Goal: Task Accomplishment & Management: Use online tool/utility

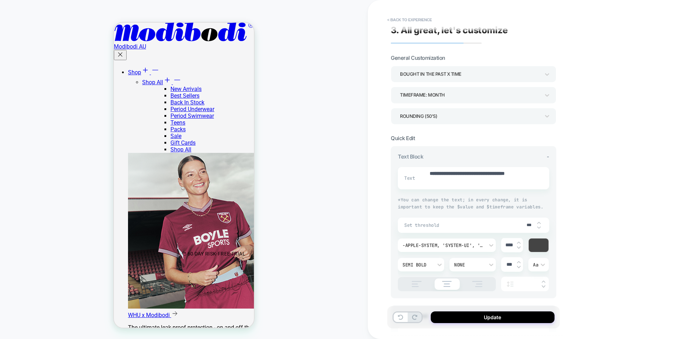
scroll to position [64, 0]
click at [481, 314] on button "Update" at bounding box center [493, 317] width 124 height 12
type textarea "*"
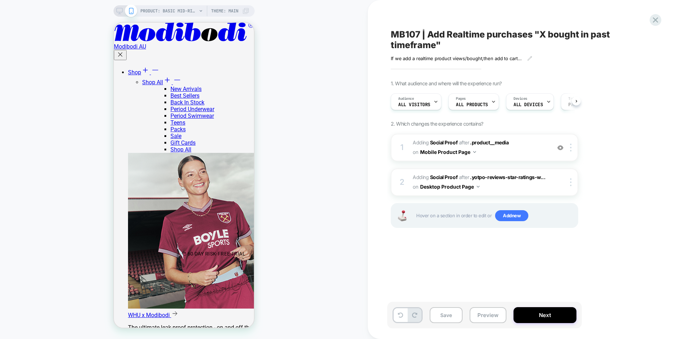
scroll to position [0, 0]
click at [124, 8] on div at bounding box center [125, 11] width 18 height 6
click at [122, 11] on rect at bounding box center [119, 10] width 6 height 4
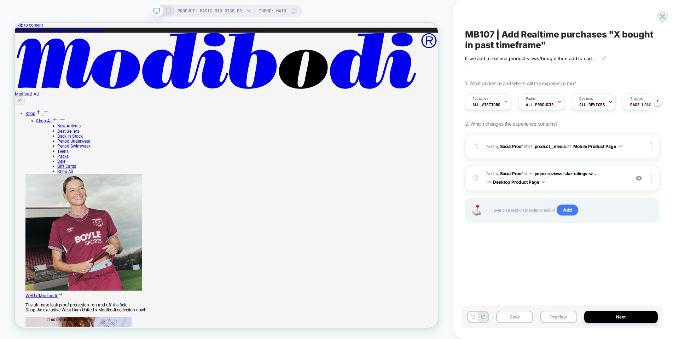
scroll to position [0, 0]
click at [225, 8] on span "PRODUCT: Basic Mid-Rise Brief Moderate Black" at bounding box center [211, 10] width 67 height 11
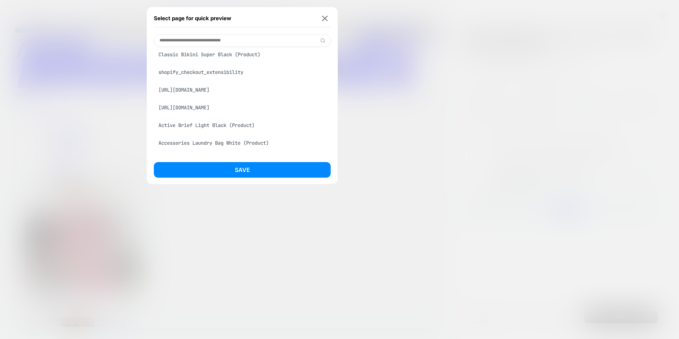
scroll to position [0, 0]
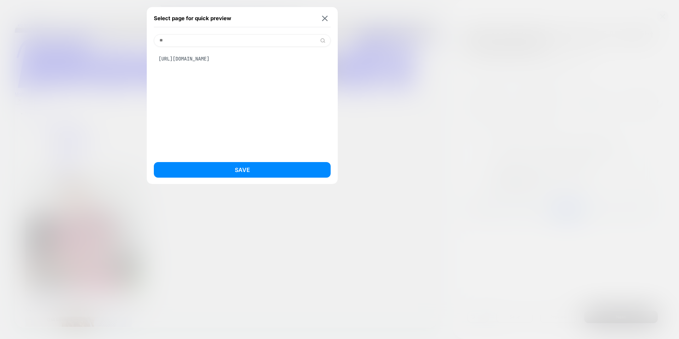
type input "*"
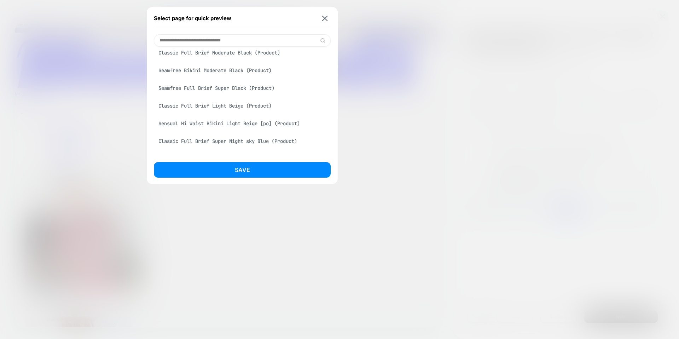
scroll to position [480, 0]
click at [325, 18] on img at bounding box center [325, 18] width 6 height 5
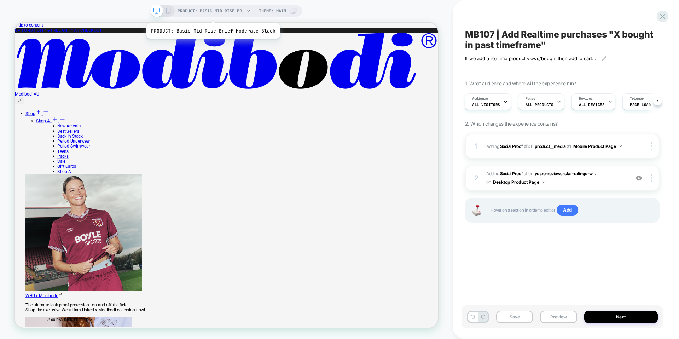
click at [212, 15] on span "PRODUCT: Basic Mid-Rise Brief Moderate Black" at bounding box center [211, 10] width 67 height 11
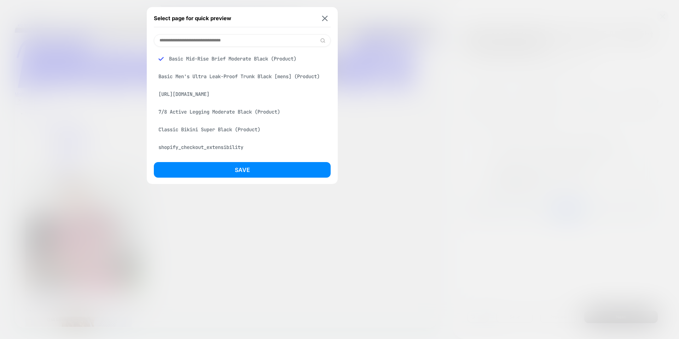
click at [219, 45] on input at bounding box center [242, 40] width 177 height 12
paste input "**********"
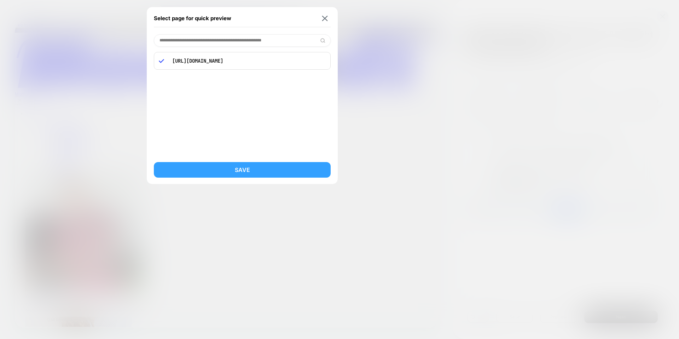
type input "**********"
click at [233, 165] on button "Save" at bounding box center [242, 170] width 177 height 16
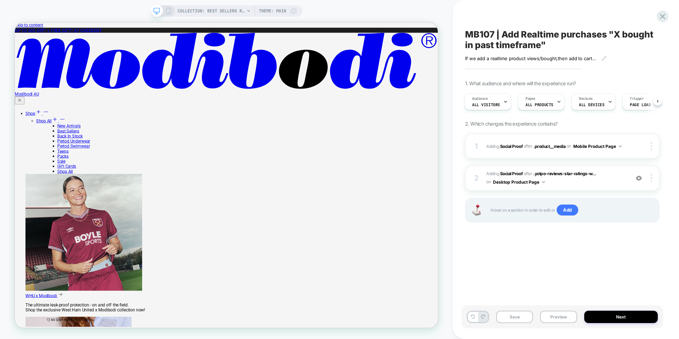
scroll to position [0, 1]
click at [658, 19] on icon at bounding box center [663, 17] width 10 height 10
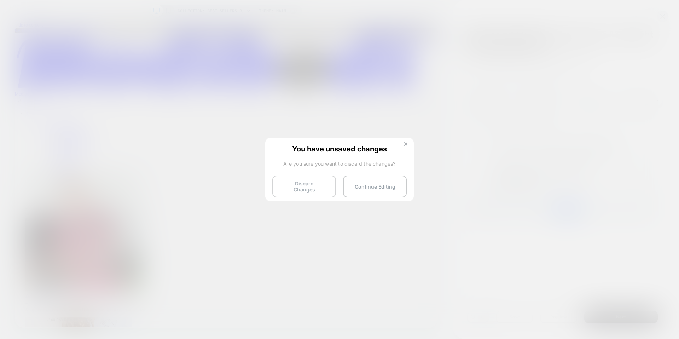
click at [319, 187] on button "Discard Changes" at bounding box center [305, 187] width 64 height 22
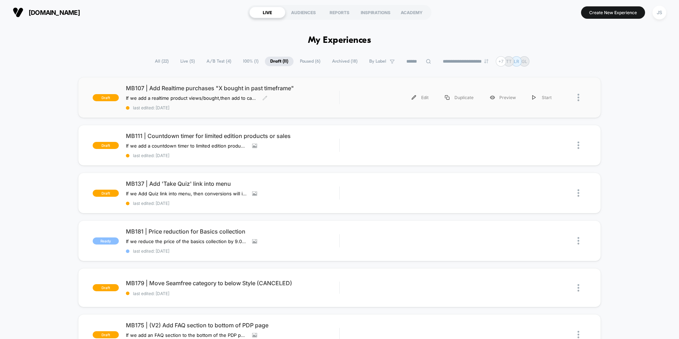
click at [179, 91] on span "MB107 | Add Realtime purchases "X bought in past timeframe"" at bounding box center [232, 88] width 213 height 7
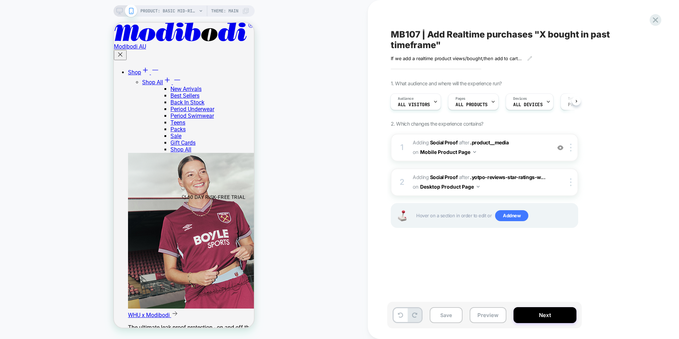
click at [123, 12] on div at bounding box center [125, 11] width 18 height 6
click at [119, 12] on rect at bounding box center [119, 10] width 6 height 4
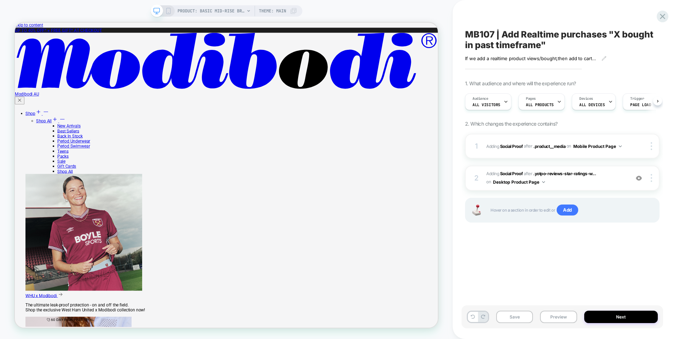
scroll to position [0, 0]
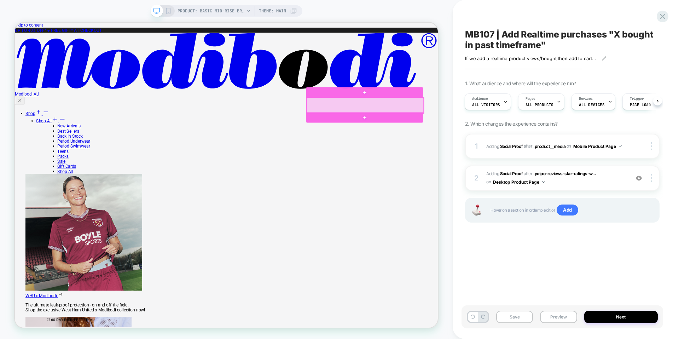
click at [465, 133] on div at bounding box center [482, 133] width 156 height 21
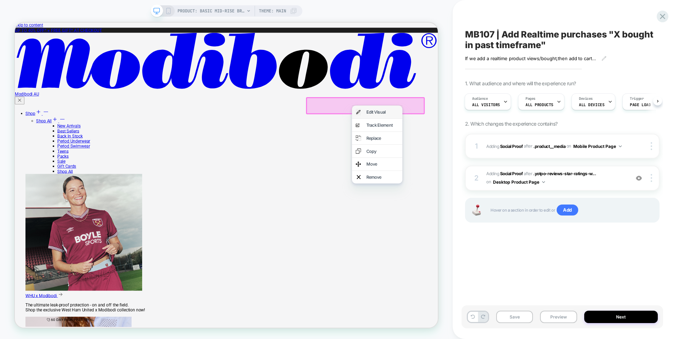
click at [474, 144] on img at bounding box center [473, 141] width 7 height 9
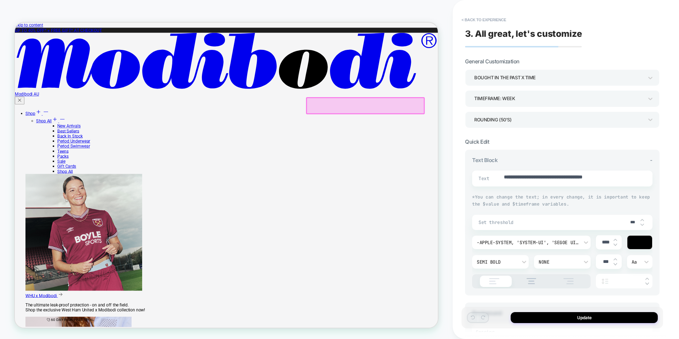
scroll to position [4, 0]
click at [547, 180] on textarea "**********" at bounding box center [570, 179] width 132 height 10
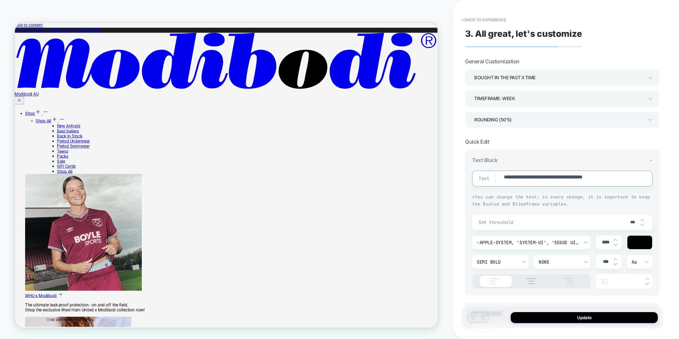
type textarea "*"
type textarea "**********"
type textarea "*"
type textarea "**********"
type textarea "*"
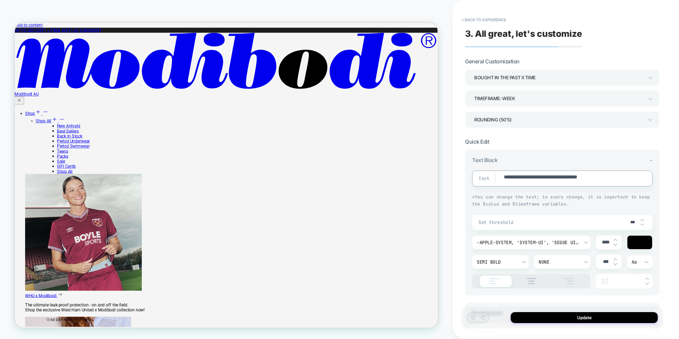
type textarea "**********"
type textarea "*"
type textarea "**********"
click at [558, 320] on button "Update" at bounding box center [584, 317] width 147 height 11
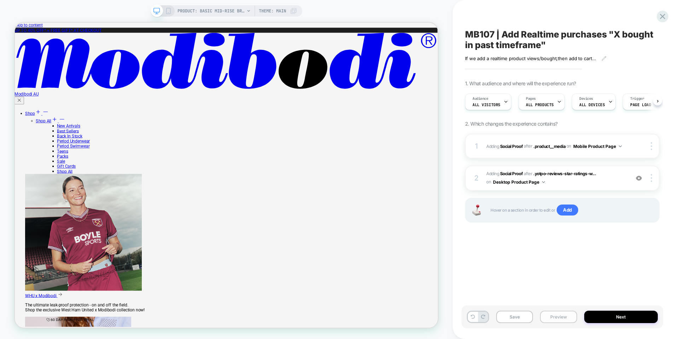
scroll to position [0, 0]
click at [499, 323] on div "Save Preview Next" at bounding box center [563, 316] width 202 height 23
click at [511, 320] on button "Save" at bounding box center [515, 317] width 37 height 12
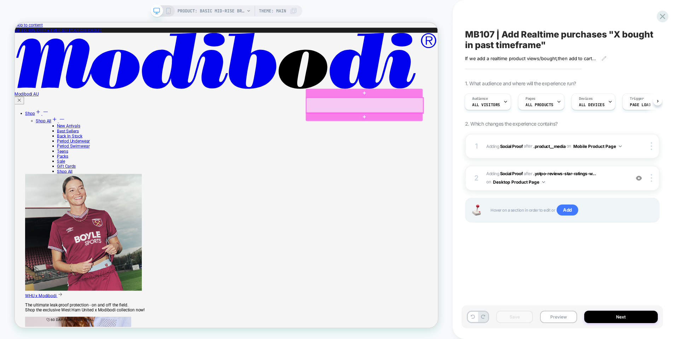
click at [475, 129] on div at bounding box center [482, 133] width 156 height 21
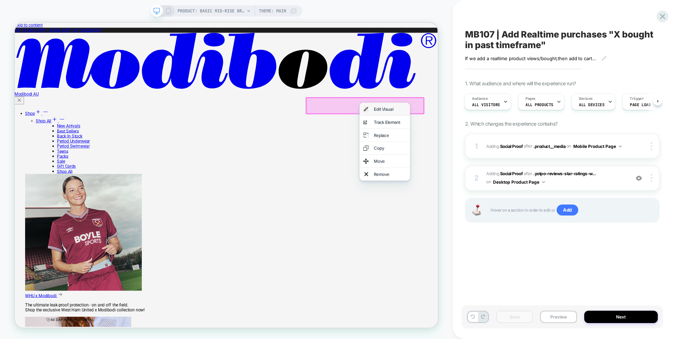
click at [482, 134] on img at bounding box center [483, 137] width 7 height 9
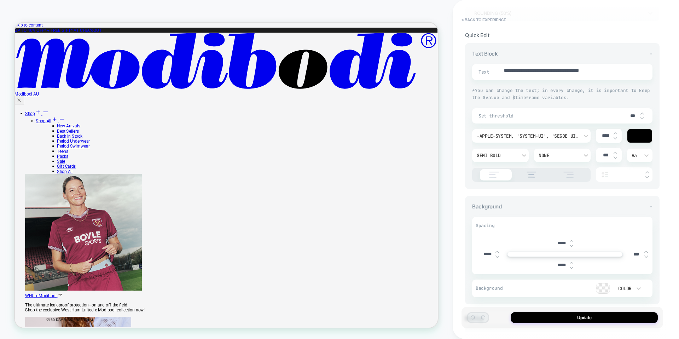
scroll to position [0, 0]
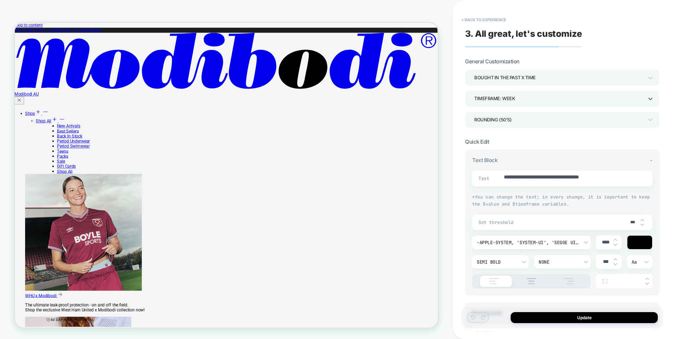
click at [547, 100] on div "TIMEFRAME: WEEK" at bounding box center [559, 99] width 169 height 10
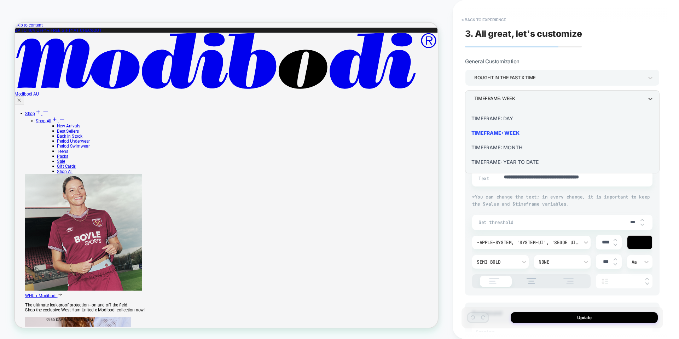
click at [516, 149] on div "TIMEFRAME: MONTH" at bounding box center [562, 147] width 189 height 15
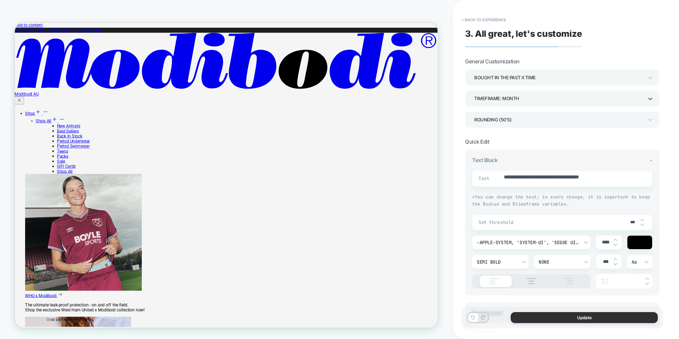
click at [564, 322] on button "Update" at bounding box center [584, 317] width 147 height 11
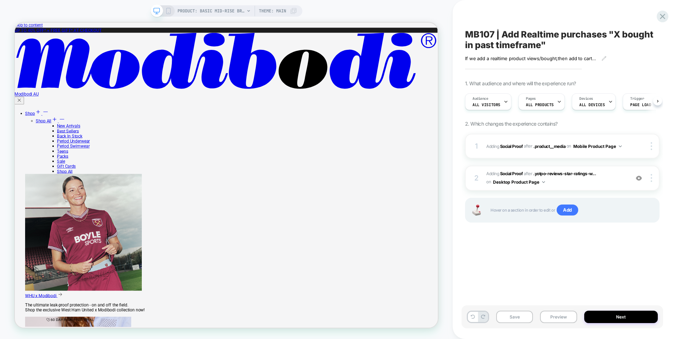
scroll to position [0, 0]
click at [552, 274] on div "MB107 | Add Realtime purchases "X bought in past timeframe" If we add a realtim…" at bounding box center [563, 169] width 202 height 325
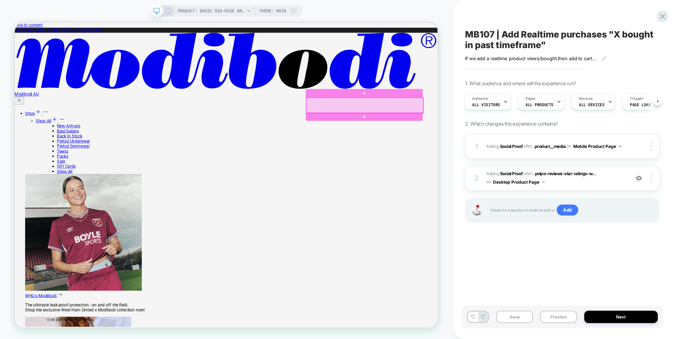
click at [439, 130] on div at bounding box center [482, 133] width 156 height 21
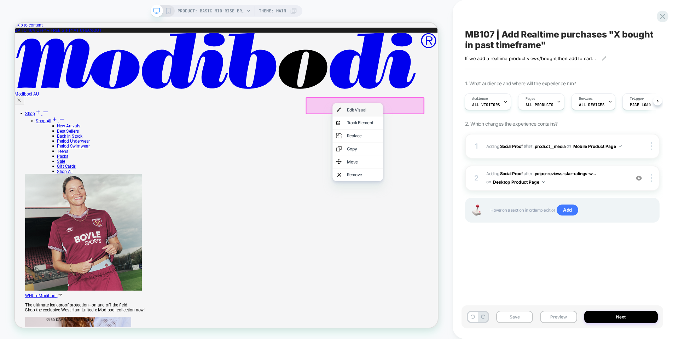
click at [457, 137] on div "Edit Visual" at bounding box center [472, 138] width 67 height 17
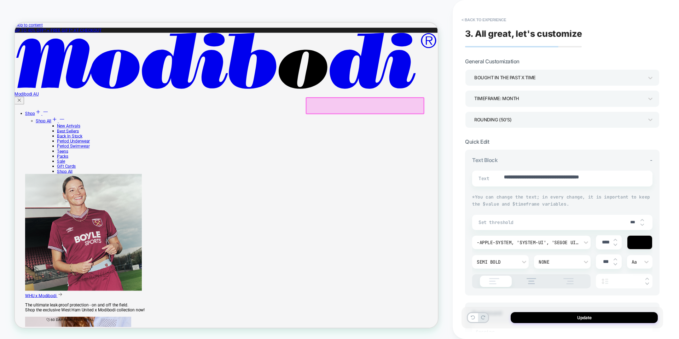
click at [516, 96] on div "TIMEFRAME: MONTH" at bounding box center [559, 99] width 169 height 10
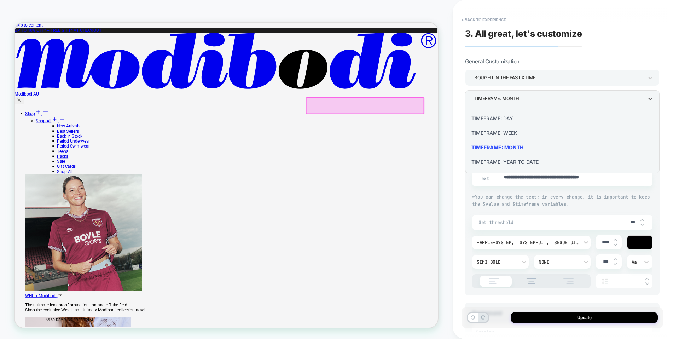
scroll to position [4, 0]
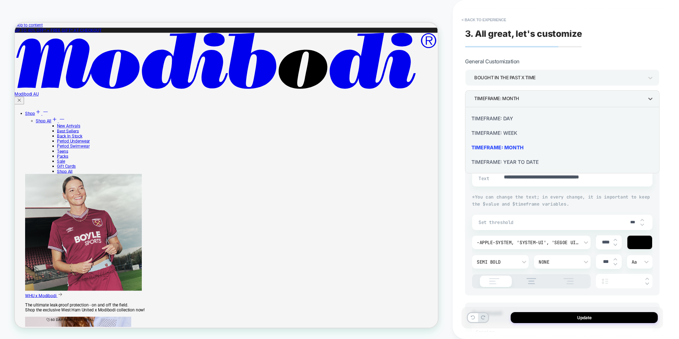
click at [506, 135] on div "TIMEFRAME: WEEK" at bounding box center [562, 133] width 189 height 15
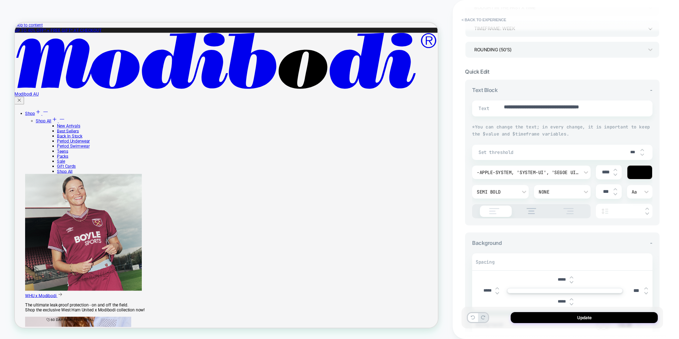
scroll to position [0, 0]
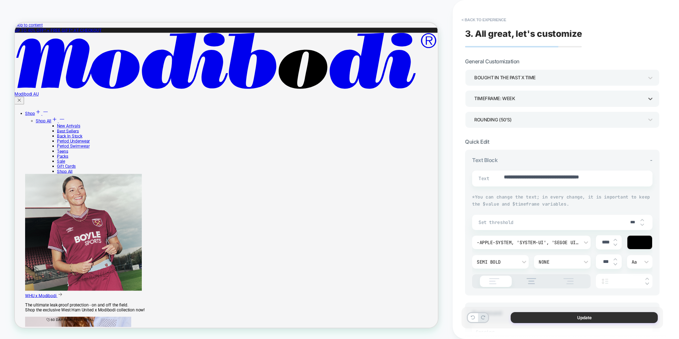
click at [541, 314] on button "Update" at bounding box center [584, 317] width 147 height 11
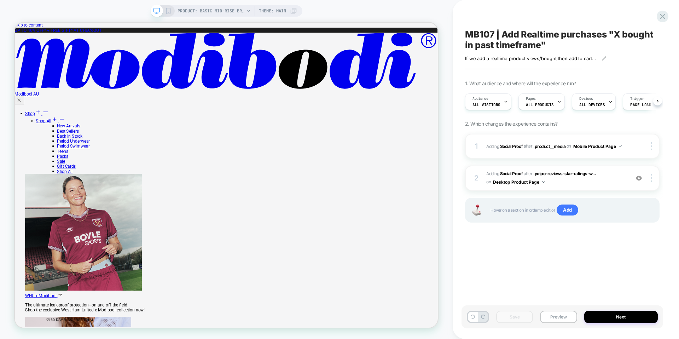
scroll to position [0, 0]
click at [530, 288] on div "MB107 | Add Realtime purchases "X bought in past timeframe" If we add a realtim…" at bounding box center [563, 169] width 202 height 325
click at [168, 11] on icon at bounding box center [168, 11] width 6 height 6
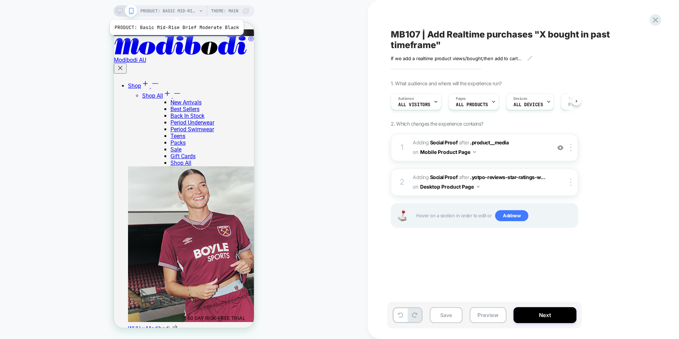
scroll to position [0, 0]
click at [477, 308] on button "Preview" at bounding box center [488, 315] width 37 height 16
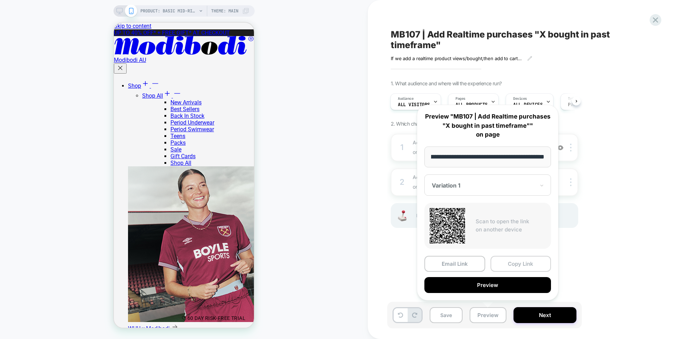
scroll to position [0, 0]
click at [499, 259] on button "Copy Link" at bounding box center [521, 264] width 61 height 16
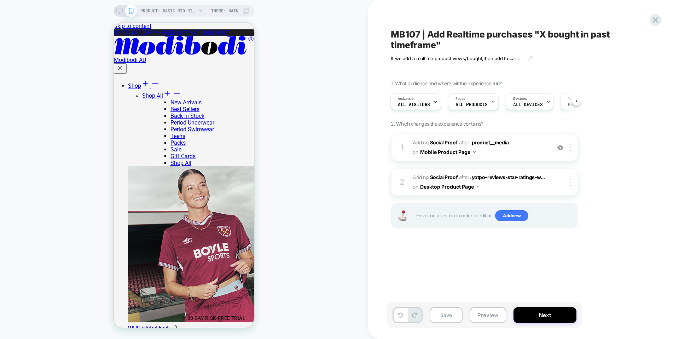
click at [498, 105] on div "Audience All Visitors Pages ALL PRODUCTS Devices ALL DEVICES Trigger Page Load" at bounding box center [482, 102] width 188 height 24
click at [495, 104] on div "Pages ALL PRODUCTS" at bounding box center [473, 101] width 51 height 17
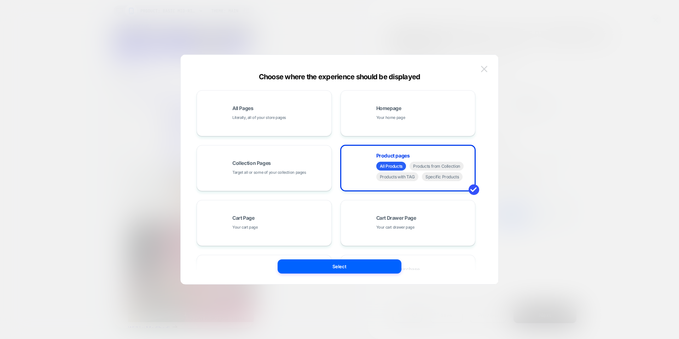
click at [481, 70] on img at bounding box center [484, 69] width 6 height 6
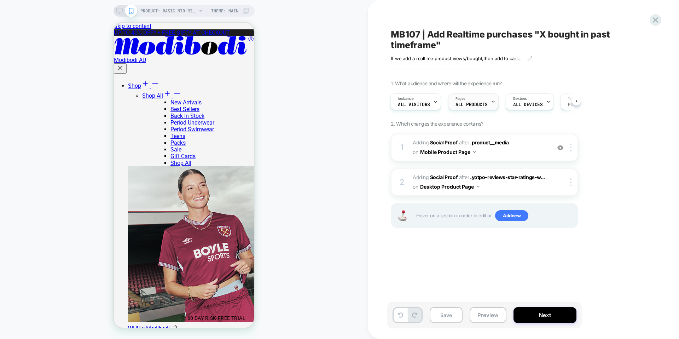
click at [476, 102] on div "Pages ALL PRODUCTS" at bounding box center [472, 102] width 46 height 16
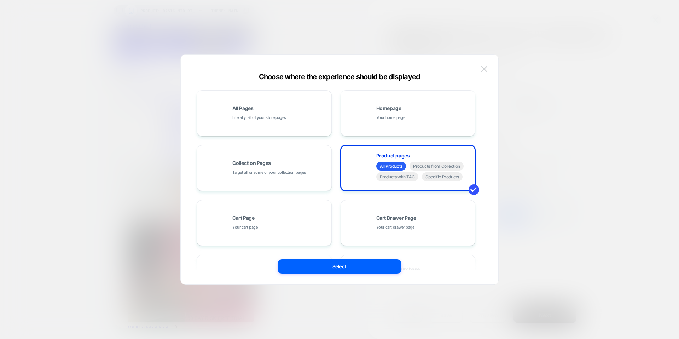
click at [484, 65] on button at bounding box center [484, 69] width 11 height 11
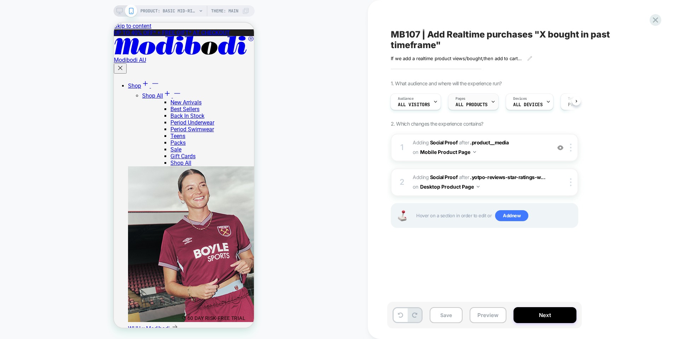
click at [480, 98] on div "Pages ALL PRODUCTS" at bounding box center [472, 102] width 46 height 16
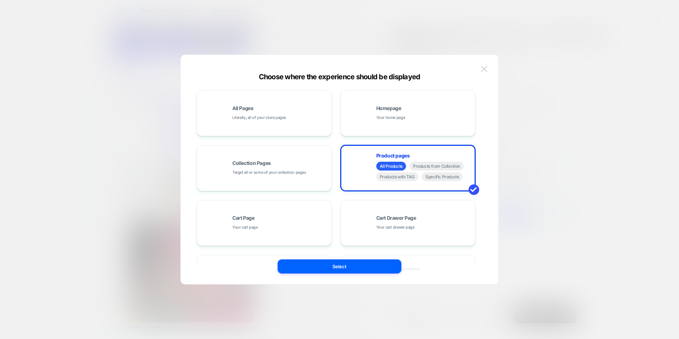
click at [484, 69] on img at bounding box center [484, 69] width 6 height 6
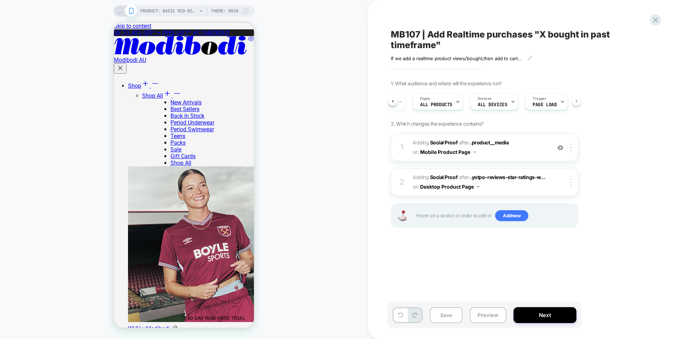
scroll to position [0, 45]
click at [449, 144] on b "Social Proof" at bounding box center [444, 142] width 28 height 6
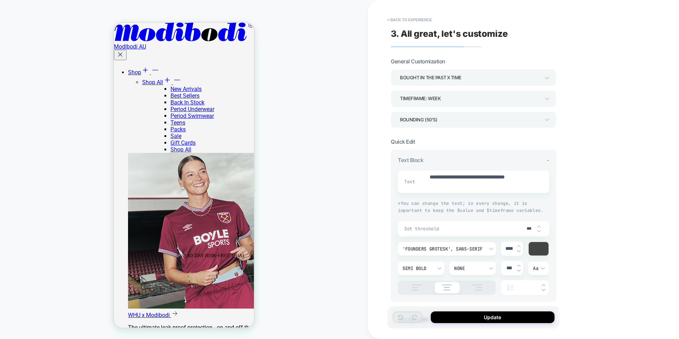
scroll to position [64, 0]
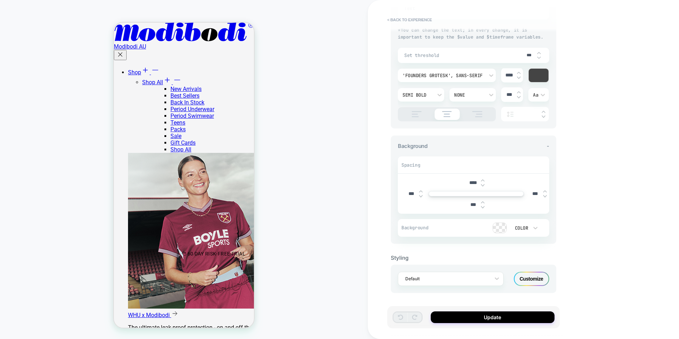
type textarea "*"
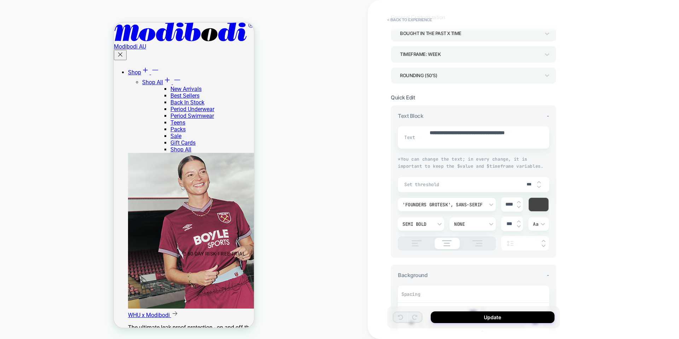
scroll to position [0, 0]
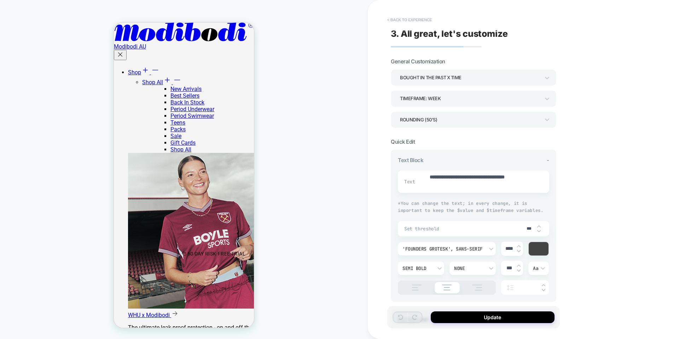
click at [412, 17] on button "< Back to experience" at bounding box center [410, 19] width 52 height 11
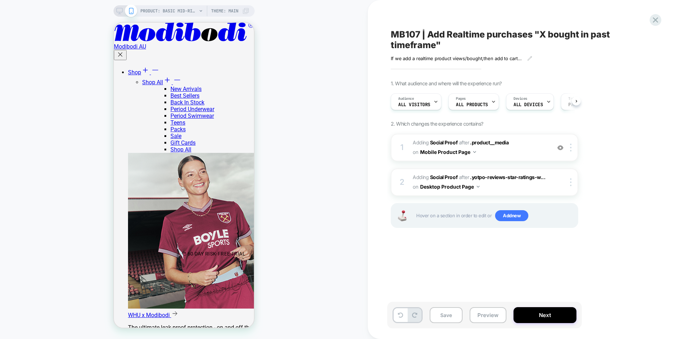
scroll to position [0, 0]
click at [463, 106] on span "ALL PRODUCTS" at bounding box center [472, 104] width 32 height 5
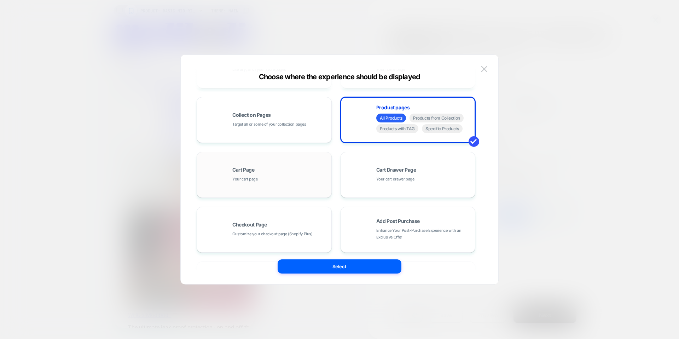
scroll to position [43, 0]
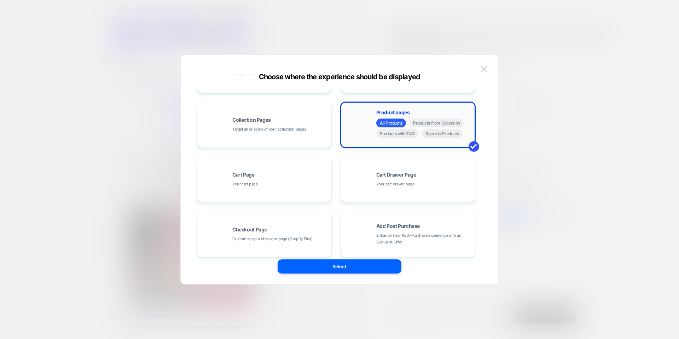
click at [373, 120] on div "Product pages All Products Products from Collection Products with TAG Specific …" at bounding box center [408, 124] width 127 height 39
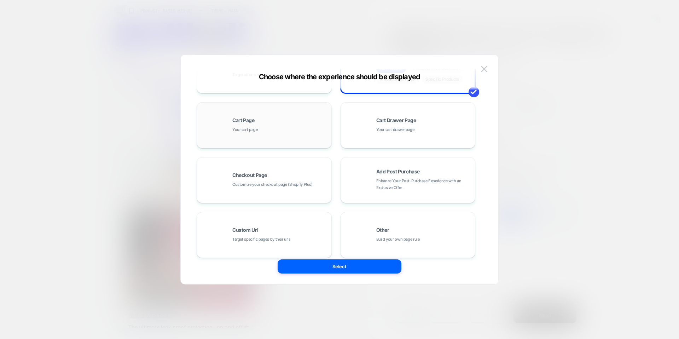
scroll to position [107, 0]
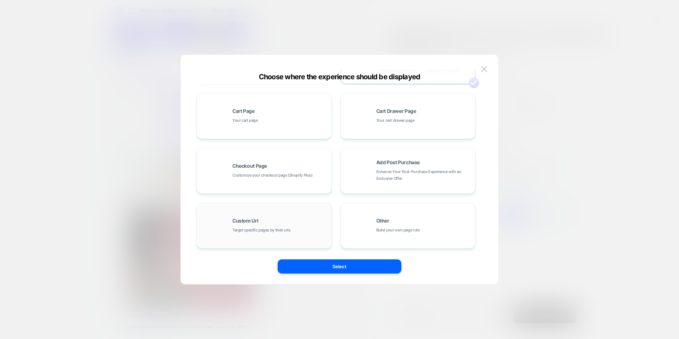
click at [284, 212] on div "Custom Url Target specific pages by their urls" at bounding box center [264, 225] width 127 height 39
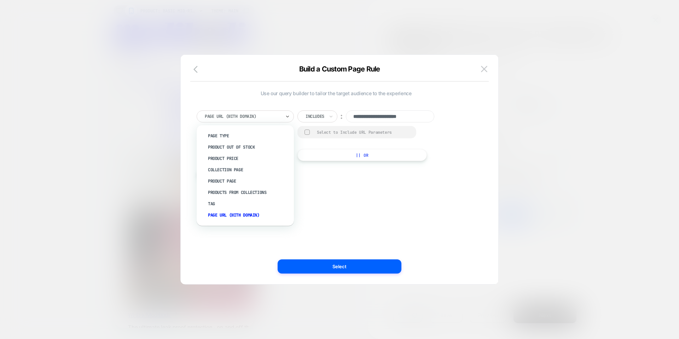
click at [258, 116] on div at bounding box center [243, 116] width 76 height 6
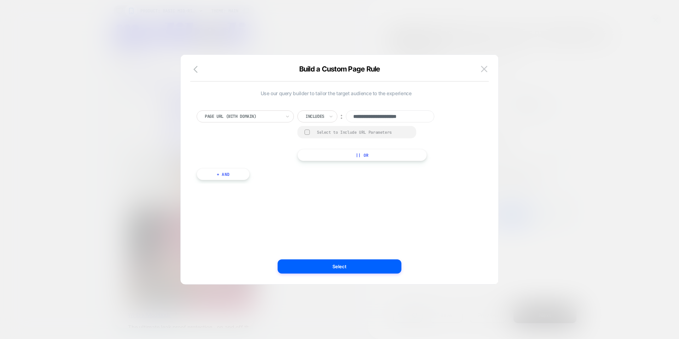
click at [245, 121] on div "Page Url (WITH DOMAIN)" at bounding box center [245, 116] width 97 height 12
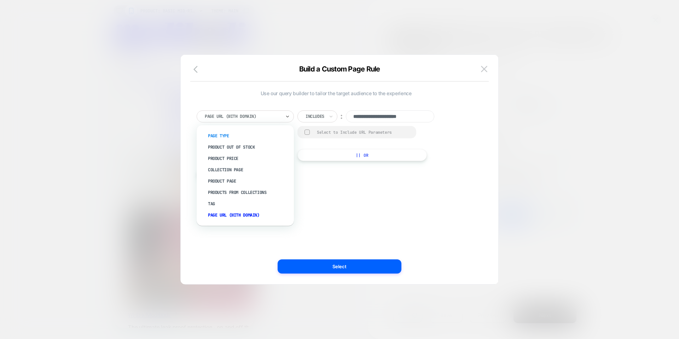
drag, startPoint x: 234, startPoint y: 157, endPoint x: 228, endPoint y: 138, distance: 20.4
click at [228, 138] on div "Page Type Product Out Of Stock Product Price Collection Page Product Page Produ…" at bounding box center [245, 175] width 90 height 93
click at [228, 138] on div "Page Type" at bounding box center [249, 135] width 90 height 11
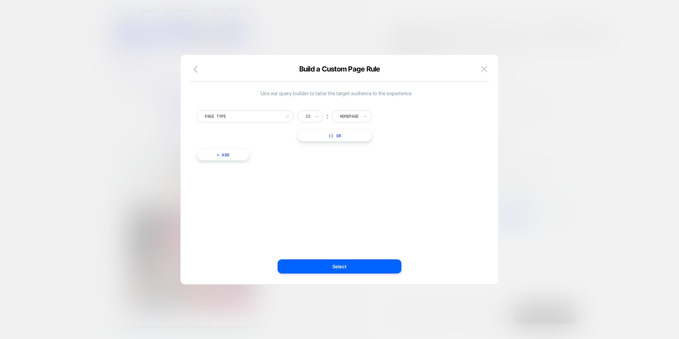
click at [351, 116] on div at bounding box center [349, 116] width 19 height 6
click at [349, 180] on div "Product" at bounding box center [362, 181] width 46 height 11
click at [352, 169] on div "Use our query builder to tailor the target audience to the experience Page Type…" at bounding box center [336, 169] width 297 height 201
click at [224, 153] on button "+ And" at bounding box center [223, 155] width 53 height 12
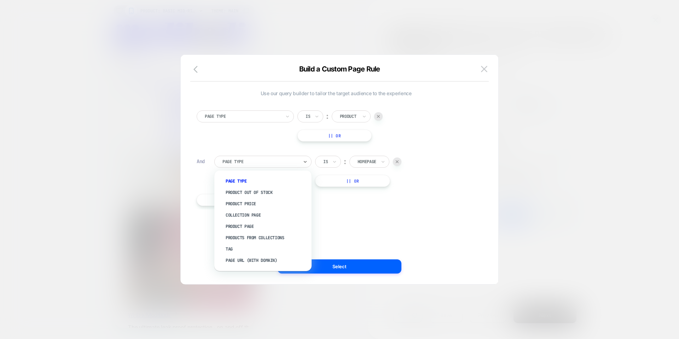
click at [230, 159] on div at bounding box center [261, 162] width 76 height 6
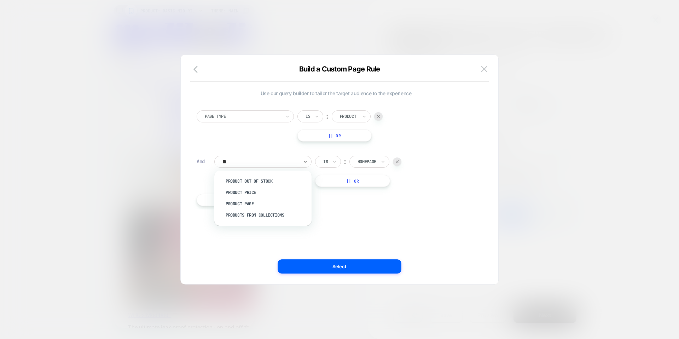
type input "*"
type input "*******"
click at [268, 214] on div "Products From Collections" at bounding box center [267, 215] width 90 height 11
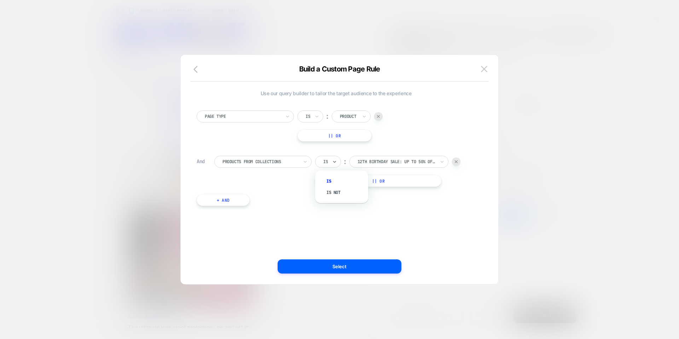
click at [329, 161] on div "Is" at bounding box center [328, 162] width 26 height 12
click at [336, 189] on div "Is not" at bounding box center [345, 192] width 46 height 11
click at [389, 165] on div "12th Birthday Sale: Up to 50% Off*" at bounding box center [405, 162] width 79 height 8
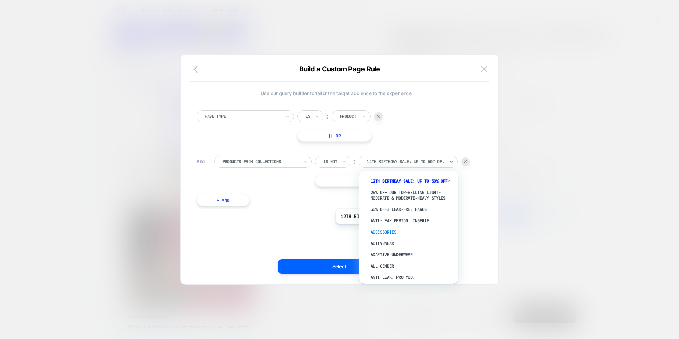
click at [385, 230] on div "Accessories" at bounding box center [413, 231] width 92 height 11
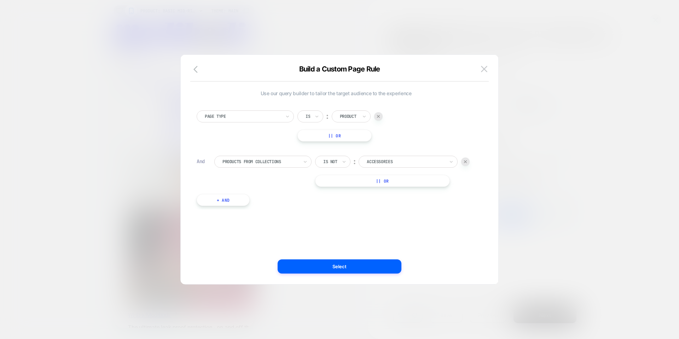
click at [385, 255] on div "Use our query builder to tailor the target audience to the experience Page Type…" at bounding box center [336, 169] width 297 height 201
click at [387, 268] on button "Select" at bounding box center [340, 266] width 124 height 14
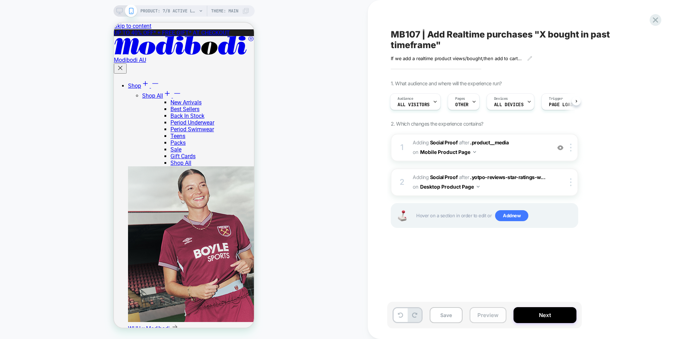
click at [479, 309] on button "Preview" at bounding box center [488, 315] width 37 height 16
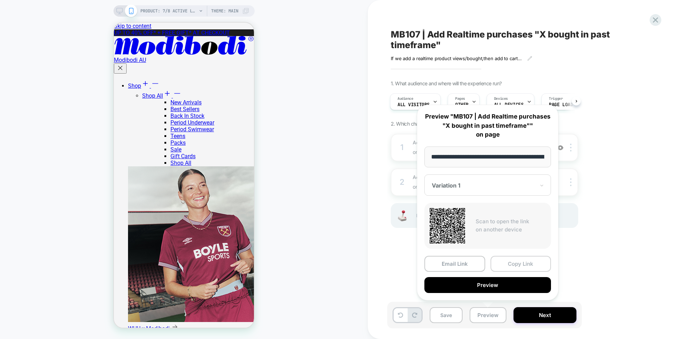
click at [500, 264] on button "Copy Link" at bounding box center [521, 264] width 61 height 16
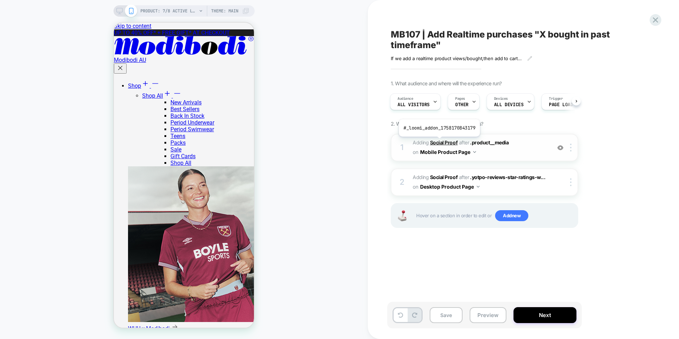
click at [439, 142] on b "Social Proof" at bounding box center [444, 142] width 28 height 6
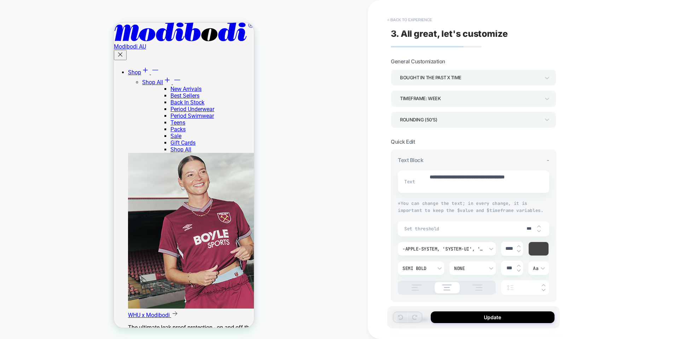
click at [406, 22] on button "< Back to experience" at bounding box center [410, 19] width 52 height 11
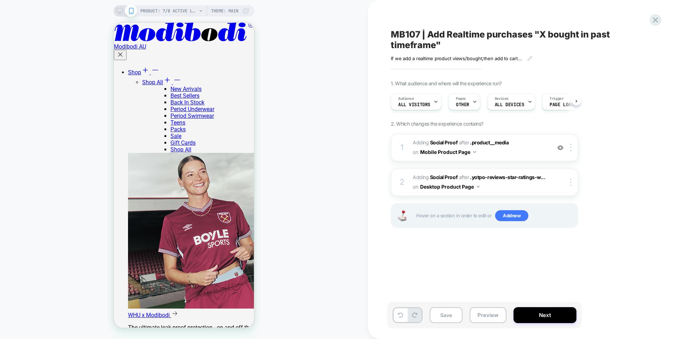
scroll to position [0, 0]
click at [118, 8] on icon at bounding box center [119, 11] width 6 height 6
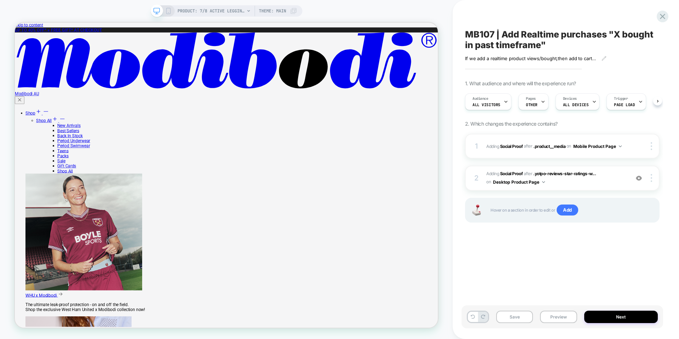
scroll to position [0, 0]
click at [514, 171] on b "Social Proof" at bounding box center [511, 173] width 23 height 5
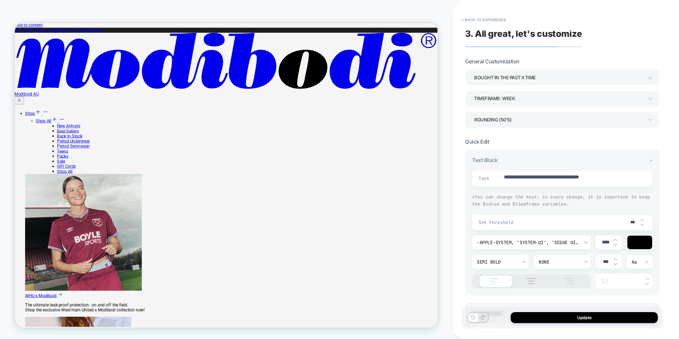
scroll to position [0, 0]
type textarea "*"
click at [482, 97] on div "TIMEFRAME: WEEK" at bounding box center [559, 99] width 169 height 10
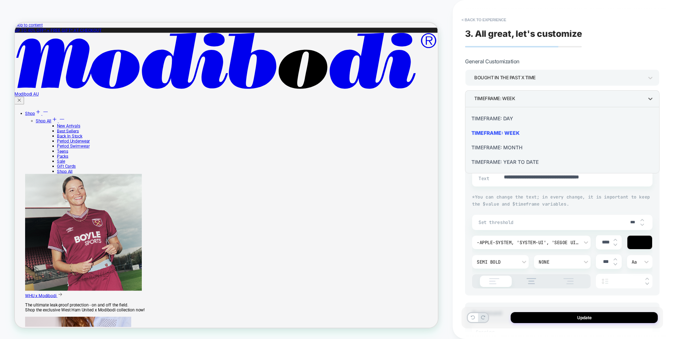
click at [590, 57] on div at bounding box center [339, 169] width 679 height 339
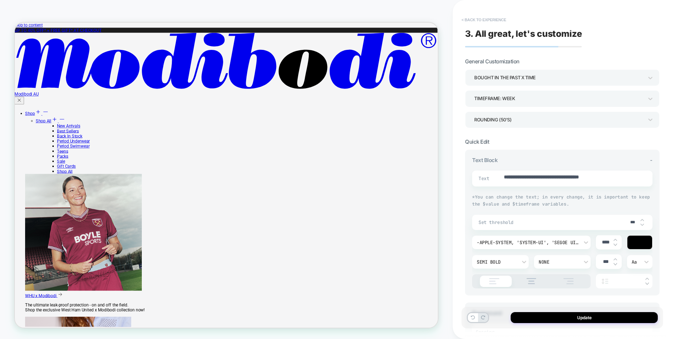
click at [472, 17] on button "< Back to experience" at bounding box center [484, 19] width 52 height 11
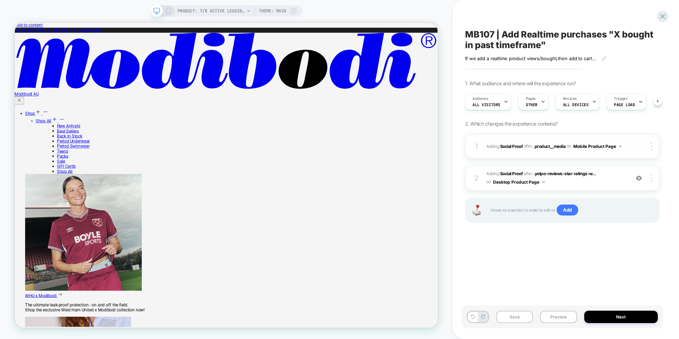
scroll to position [0, 0]
click at [522, 315] on button "Save" at bounding box center [515, 317] width 37 height 12
click at [606, 315] on button "Next" at bounding box center [622, 317] width 74 height 12
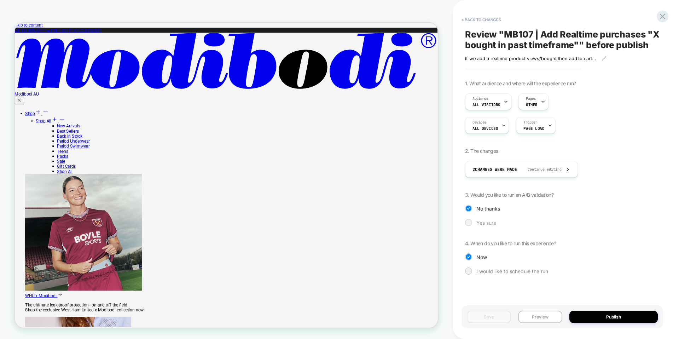
click at [487, 225] on span "Yes sure" at bounding box center [487, 223] width 20 height 6
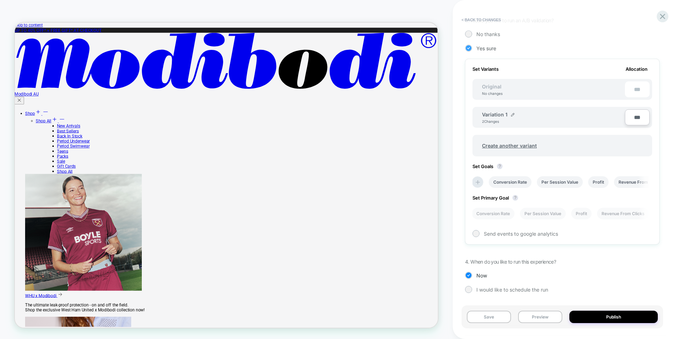
scroll to position [174, 0]
click at [513, 115] on img at bounding box center [513, 115] width 4 height 4
click at [514, 118] on input "**********" at bounding box center [507, 118] width 51 height 14
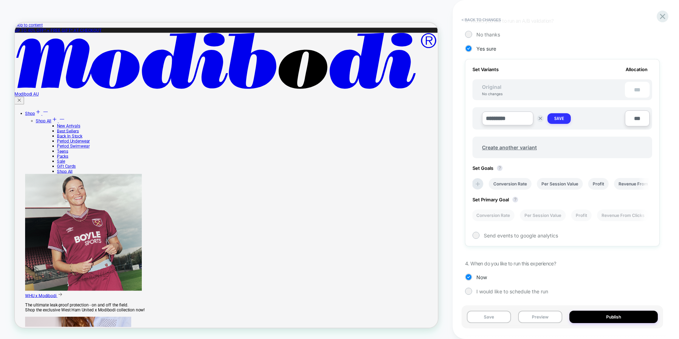
type input "*********"
click at [563, 119] on strong "Save" at bounding box center [560, 119] width 10 height 6
click at [493, 217] on li "Conversion Rate" at bounding box center [493, 214] width 43 height 12
click at [477, 233] on div at bounding box center [476, 233] width 5 height 5
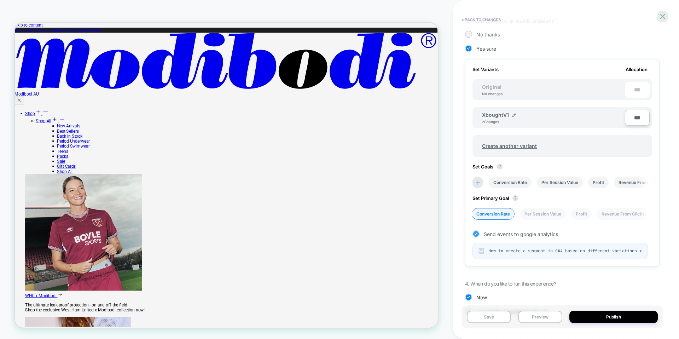
scroll to position [202, 0]
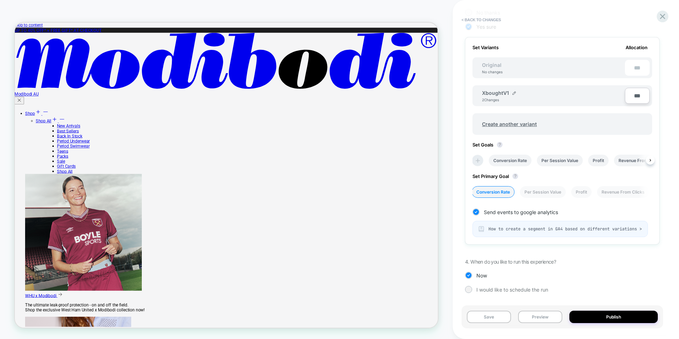
click at [476, 157] on icon at bounding box center [478, 160] width 7 height 7
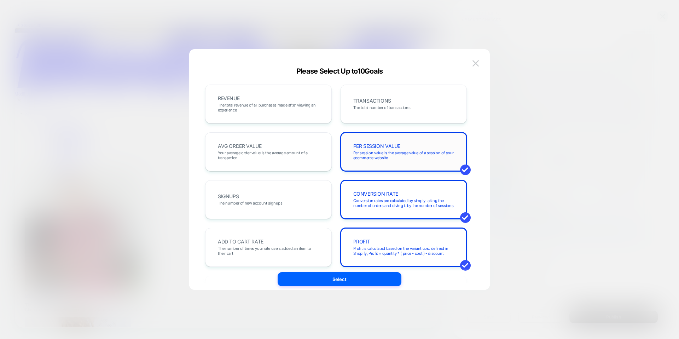
click at [442, 153] on span "Per session value is the average value of a session of your ecommerce website" at bounding box center [404, 155] width 101 height 10
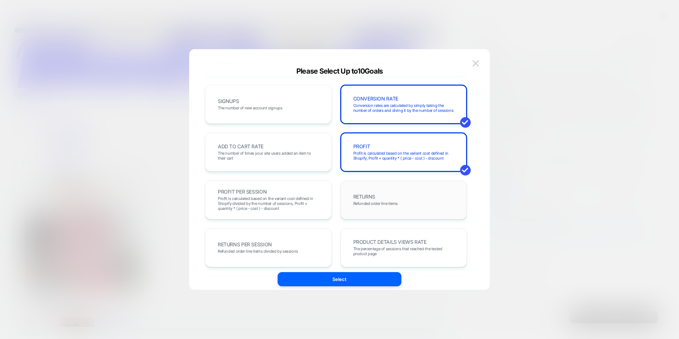
scroll to position [100, 0]
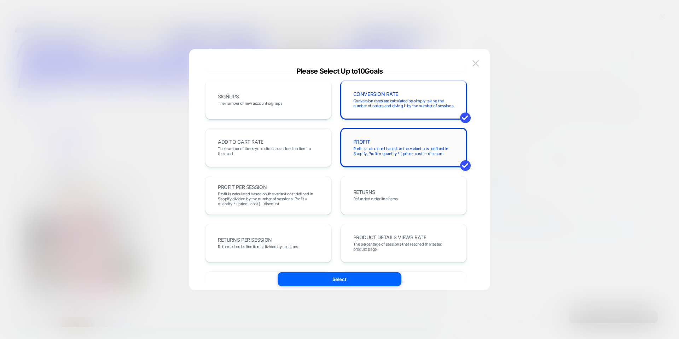
click at [430, 157] on div "PROFIT Profit is calculated based on the variant cost defined in Shopify, Profi…" at bounding box center [404, 148] width 112 height 24
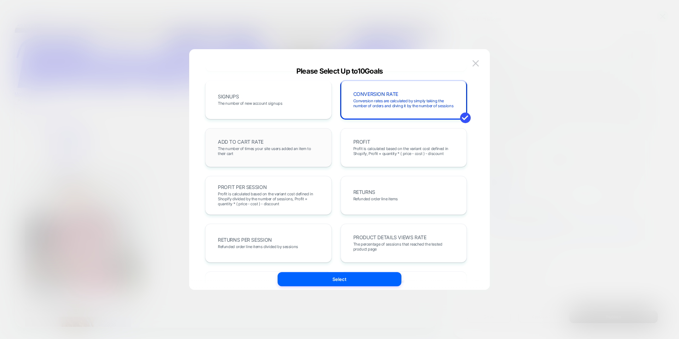
click at [299, 151] on span "The number of times your site users added an item to their cart" at bounding box center [268, 151] width 101 height 10
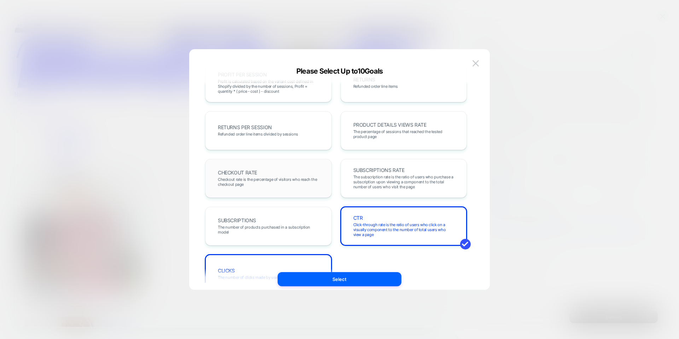
scroll to position [244, 0]
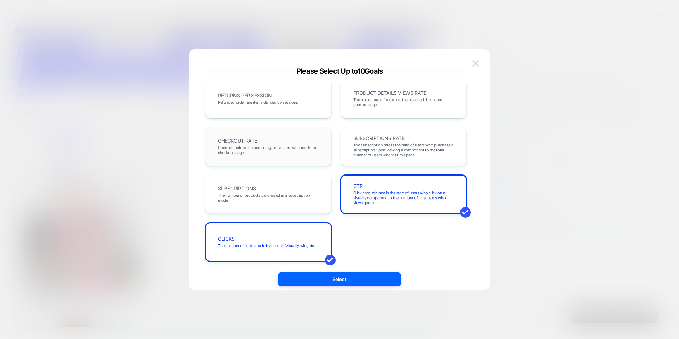
click at [298, 153] on span "Checkout rate is the percentage of visitors who reach the checkout page" at bounding box center [268, 150] width 101 height 10
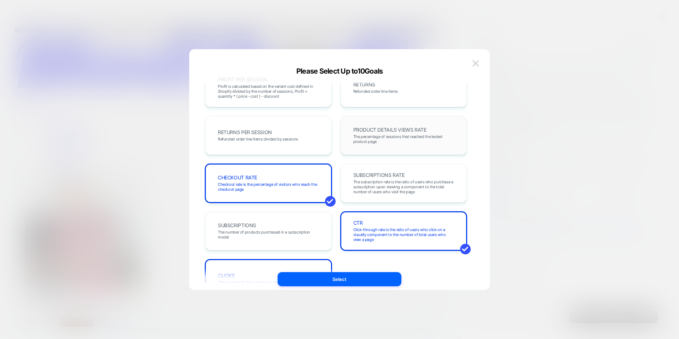
click at [390, 137] on span "The percentage of sessions that reached the tested product page" at bounding box center [404, 139] width 101 height 10
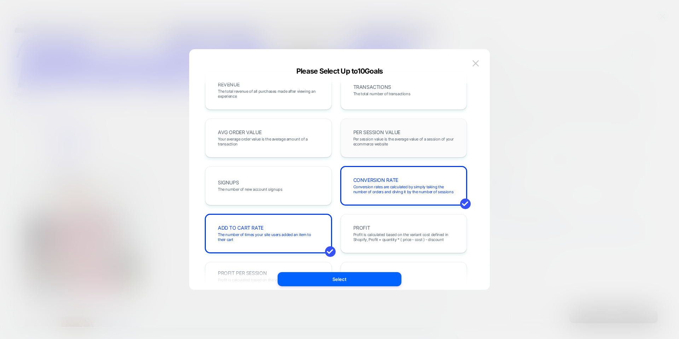
scroll to position [0, 0]
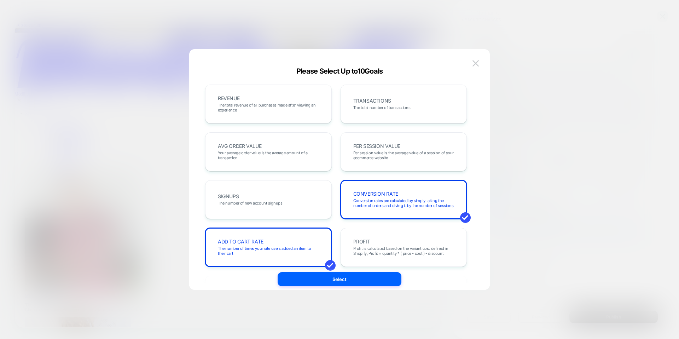
click at [327, 71] on span "Please Select Up to 10 Goals" at bounding box center [340, 71] width 87 height 8
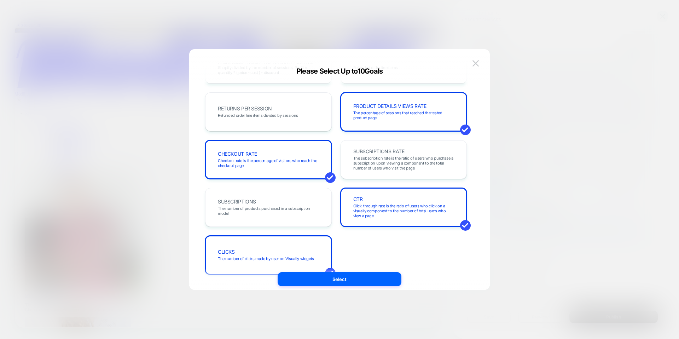
scroll to position [244, 0]
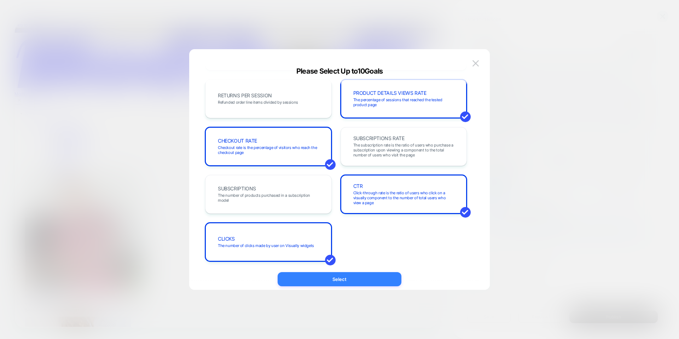
click at [346, 279] on button "Select" at bounding box center [340, 279] width 124 height 14
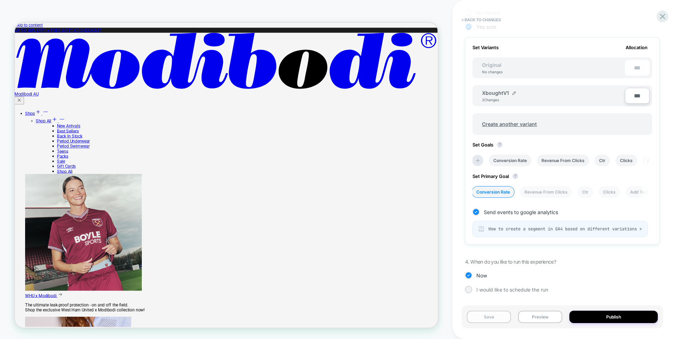
click at [494, 321] on button "Save" at bounding box center [489, 317] width 44 height 12
click at [541, 262] on span "4. When do you like to run this experience?" at bounding box center [510, 262] width 91 height 6
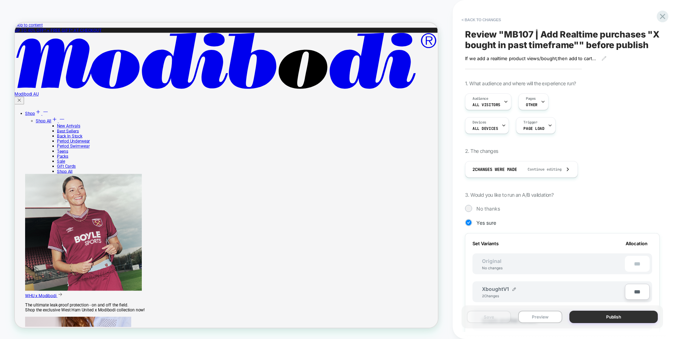
click at [614, 313] on button "Publish" at bounding box center [614, 317] width 88 height 12
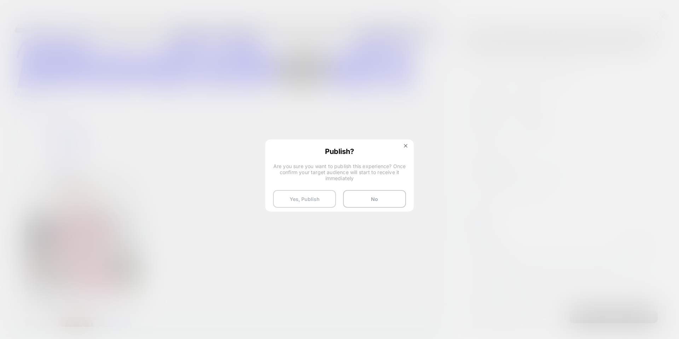
click at [309, 197] on button "Yes, Publish" at bounding box center [304, 199] width 63 height 18
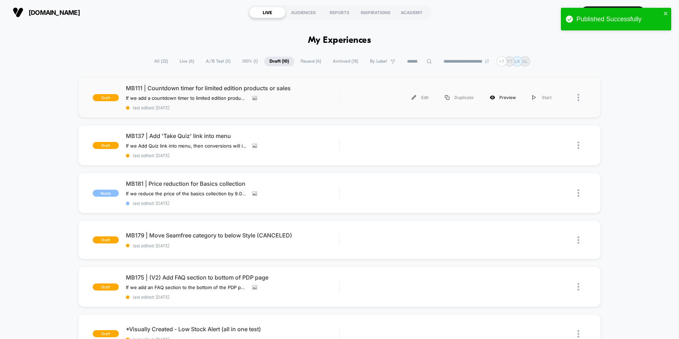
click at [505, 99] on div "Preview" at bounding box center [503, 98] width 42 height 16
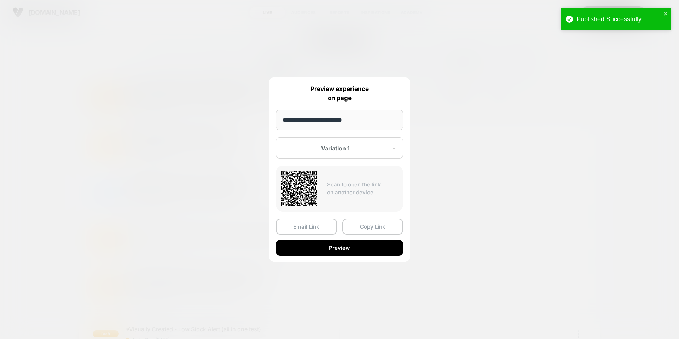
click at [452, 166] on div at bounding box center [339, 169] width 679 height 339
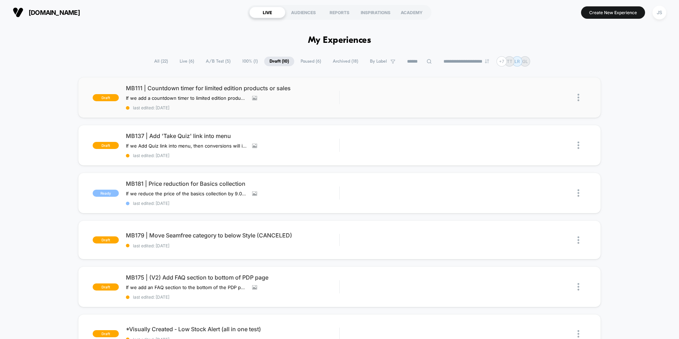
click at [186, 62] on span "Live ( 6 )" at bounding box center [186, 62] width 25 height 10
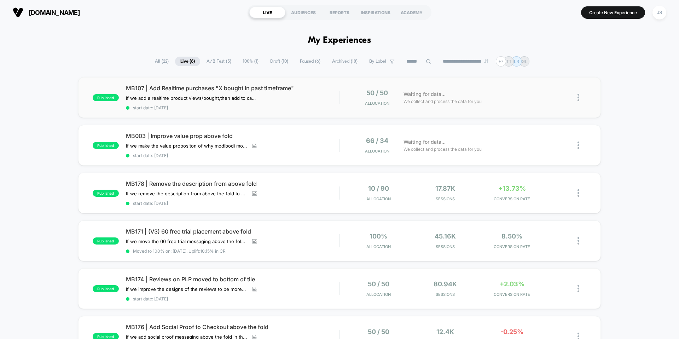
click at [578, 97] on img at bounding box center [579, 97] width 2 height 7
click at [550, 109] on div "Preview Link" at bounding box center [543, 106] width 64 height 16
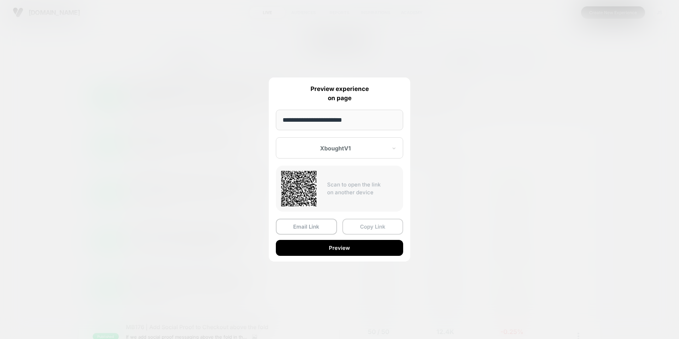
click at [362, 229] on button "Copy Link" at bounding box center [373, 227] width 61 height 16
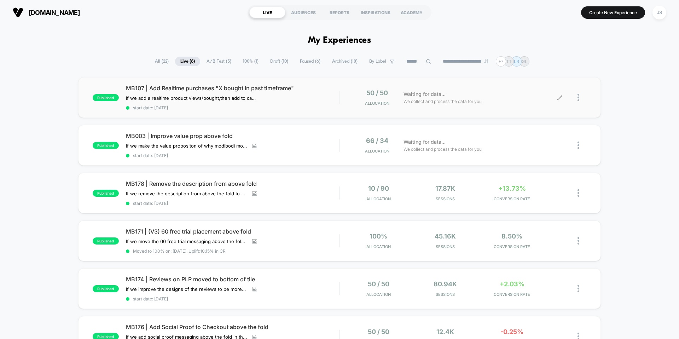
click at [28, 105] on div "published MB107 | Add Realtime purchases "X bought in past timeframe" If we add…" at bounding box center [339, 234] width 679 height 315
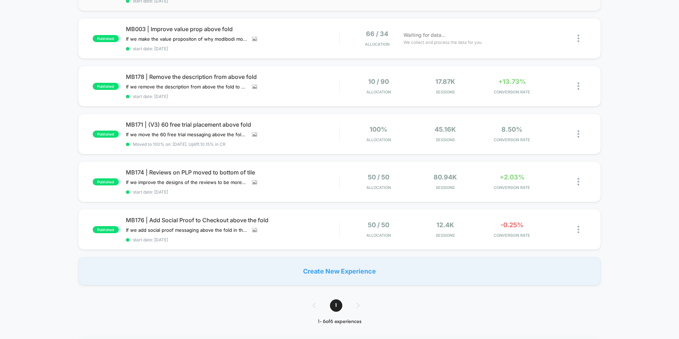
scroll to position [99, 0]
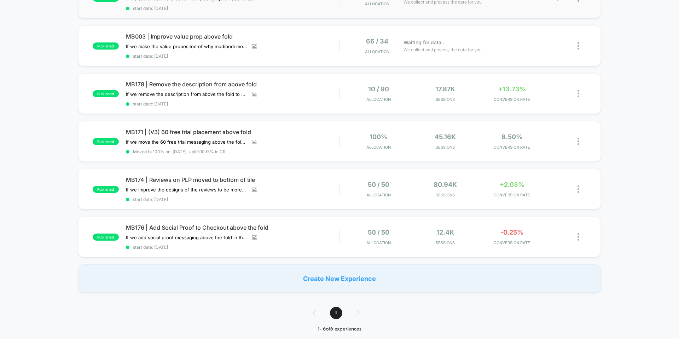
click at [45, 112] on div "published MB107 | Add Realtime purchases "X bought in past timeframe" If we add…" at bounding box center [339, 135] width 679 height 315
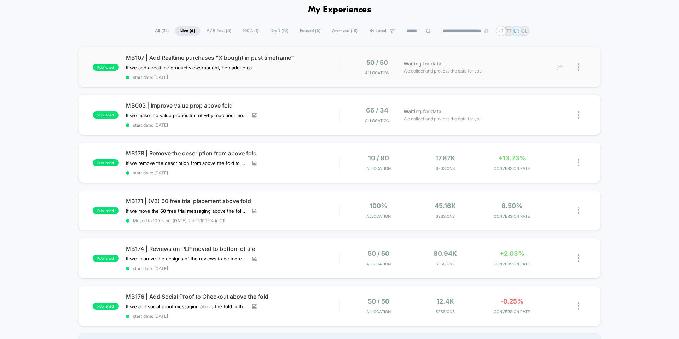
scroll to position [0, 0]
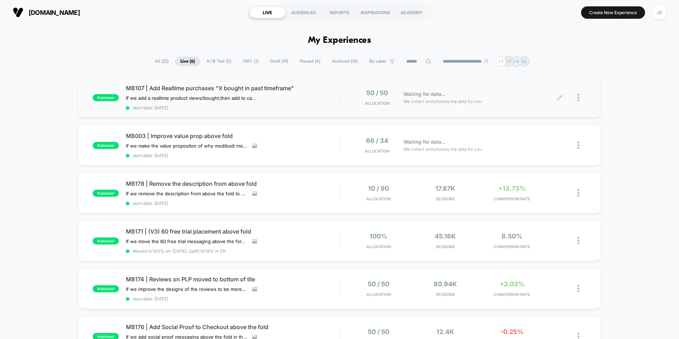
click at [139, 57] on div "**********" at bounding box center [339, 61] width 679 height 10
click at [350, 24] on div "modibodi.com LIVE AUDIENCES REPORTS INSPIRATIONS ACADEMY Create New Experience …" at bounding box center [339, 12] width 679 height 25
